Goal: Information Seeking & Learning: Understand process/instructions

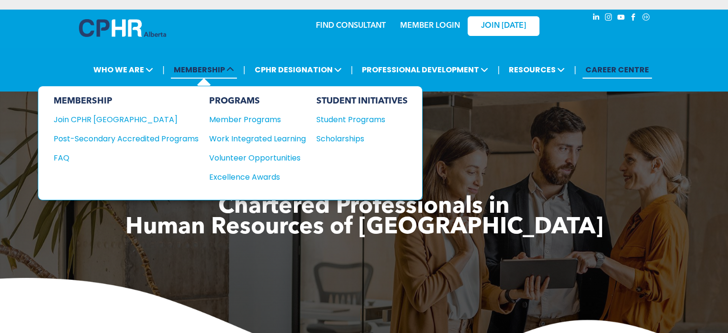
click at [202, 70] on span "MEMBERSHIP" at bounding box center [204, 70] width 66 height 18
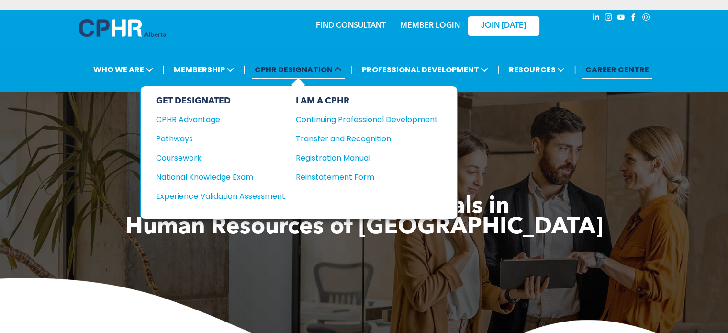
click at [292, 66] on span "CPHR DESIGNATION" at bounding box center [298, 70] width 93 height 18
click at [193, 118] on div "CPHR Advantage" at bounding box center [214, 120] width 116 height 12
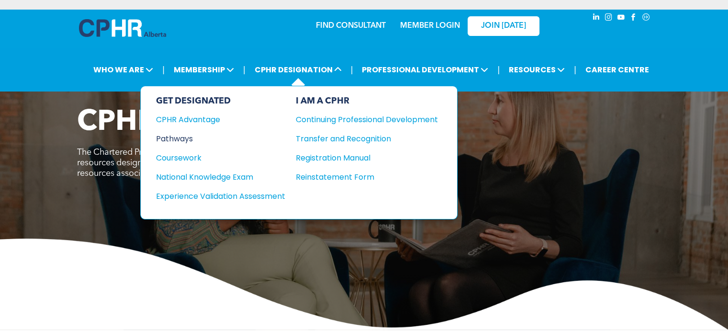
click at [198, 137] on div "Pathways" at bounding box center [214, 139] width 116 height 12
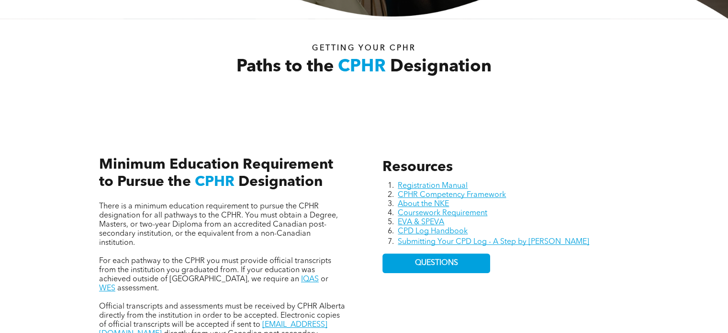
scroll to position [383, 0]
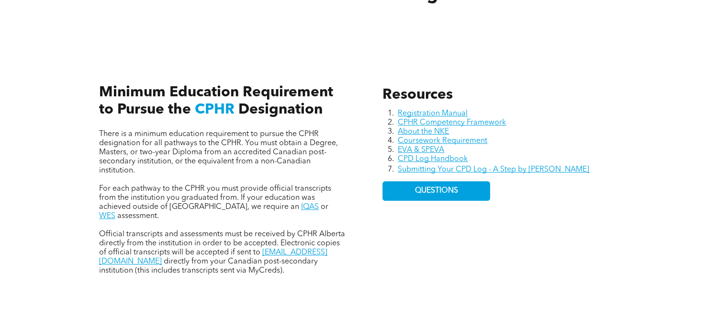
click at [646, 150] on div "Resources Registration Manual CPHR Competency Framework About the NKE Coursewor…" at bounding box center [364, 170] width 575 height 256
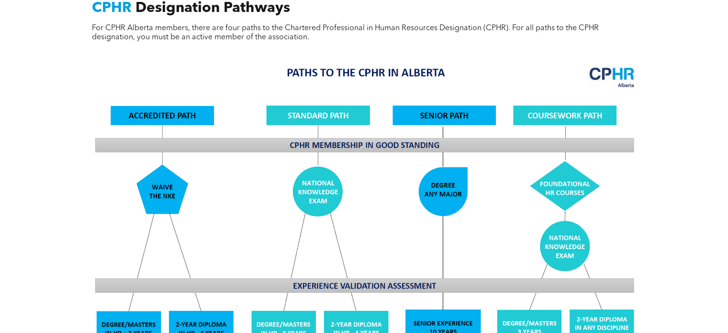
scroll to position [766, 0]
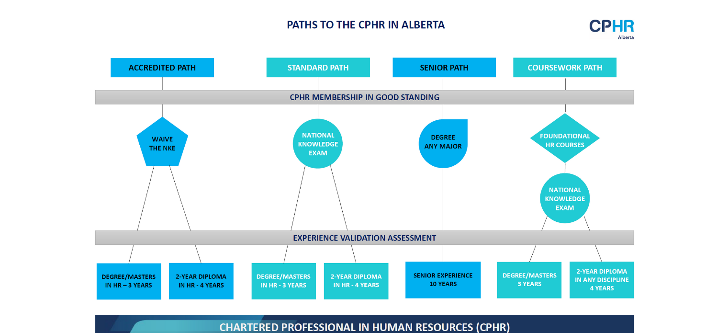
click at [672, 183] on div "CPHR Designation Pathways For CPHR Alberta members, there are four paths to the…" at bounding box center [364, 224] width 728 height 619
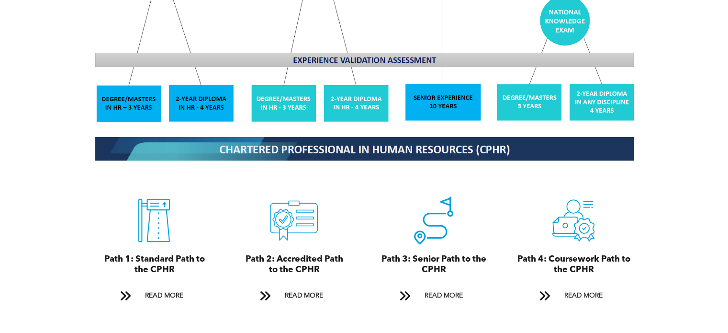
scroll to position [1054, 0]
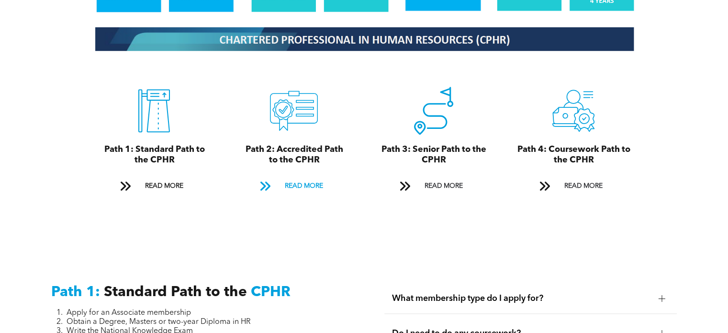
click at [299, 177] on span "READ MORE" at bounding box center [303, 186] width 45 height 18
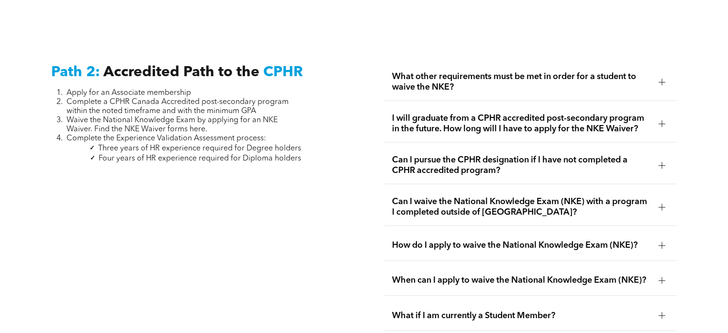
scroll to position [1427, 0]
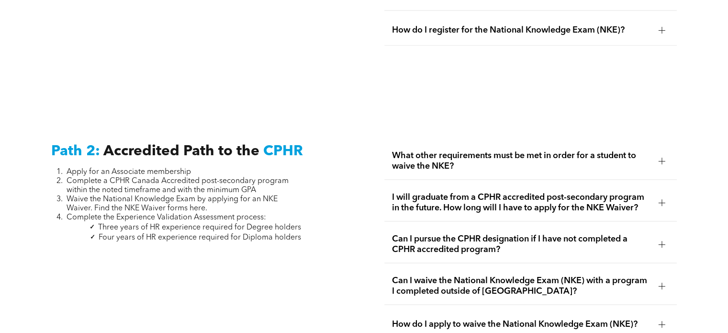
click at [280, 177] on span "Complete a CPHR Canada Accredited post-secondary program within the noted timef…" at bounding box center [178, 185] width 222 height 17
click at [289, 195] on li "Waive the National Knowledge Exam by applying for an NKE Waiver. Find the NKE W…" at bounding box center [184, 204] width 235 height 18
click at [264, 214] on span "Complete the Experience Validation Assessment process:" at bounding box center [167, 218] width 200 height 8
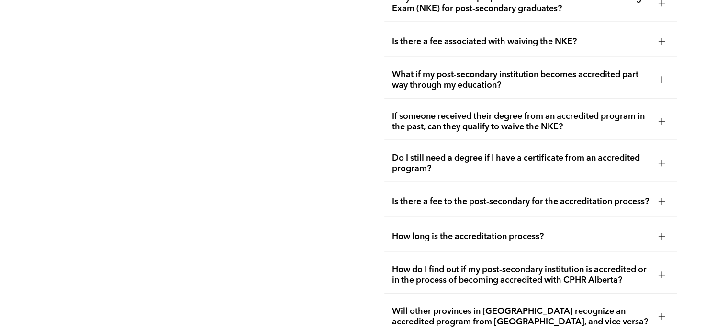
scroll to position [2049, 0]
